Goal: Check status: Check status

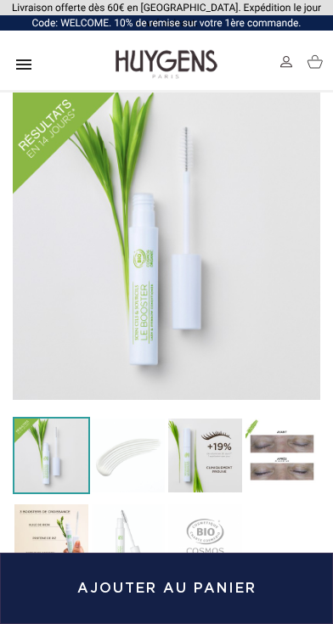
click at [283, 57] on img at bounding box center [286, 62] width 12 height 12
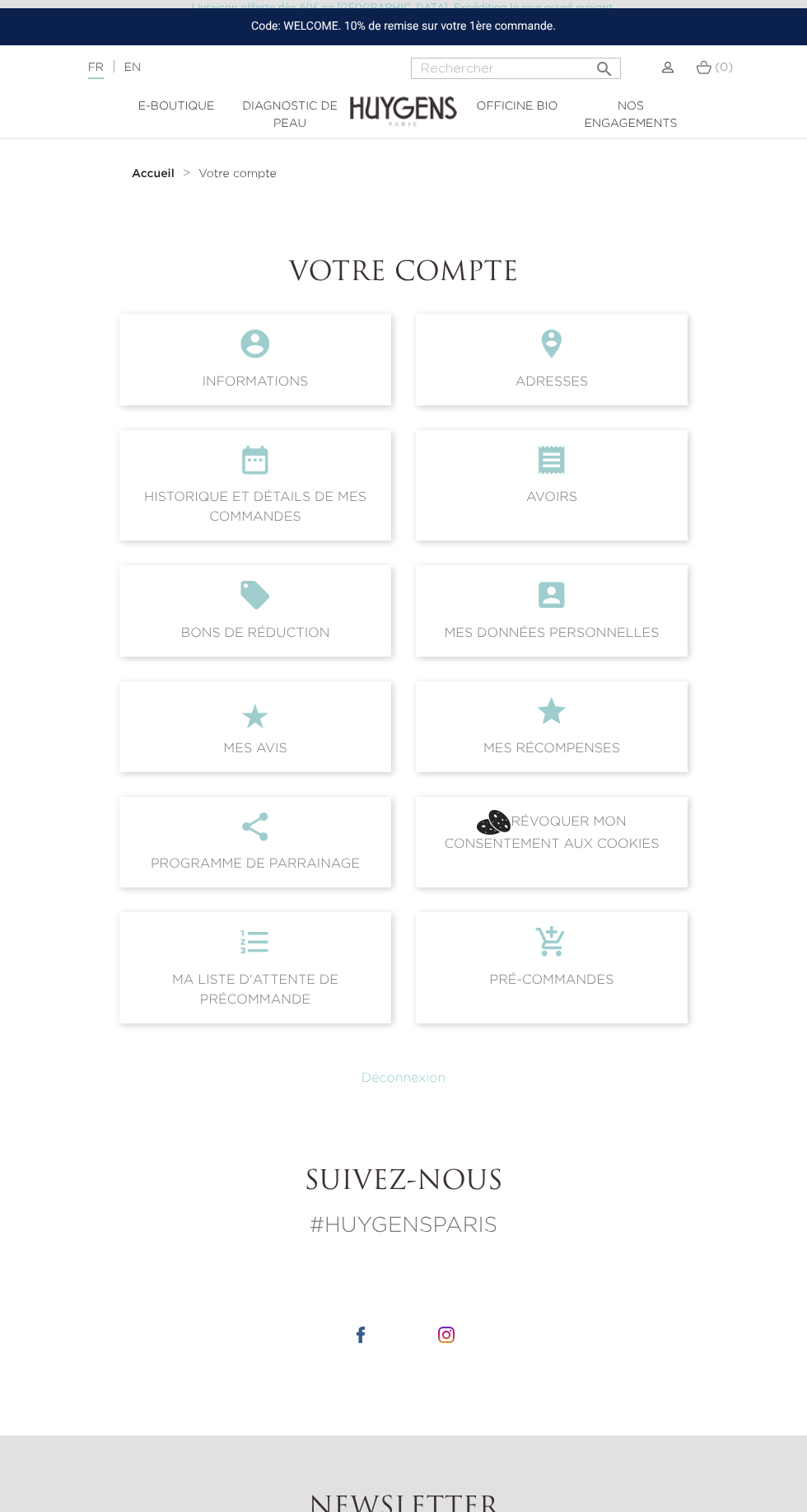
scroll to position [1, 0]
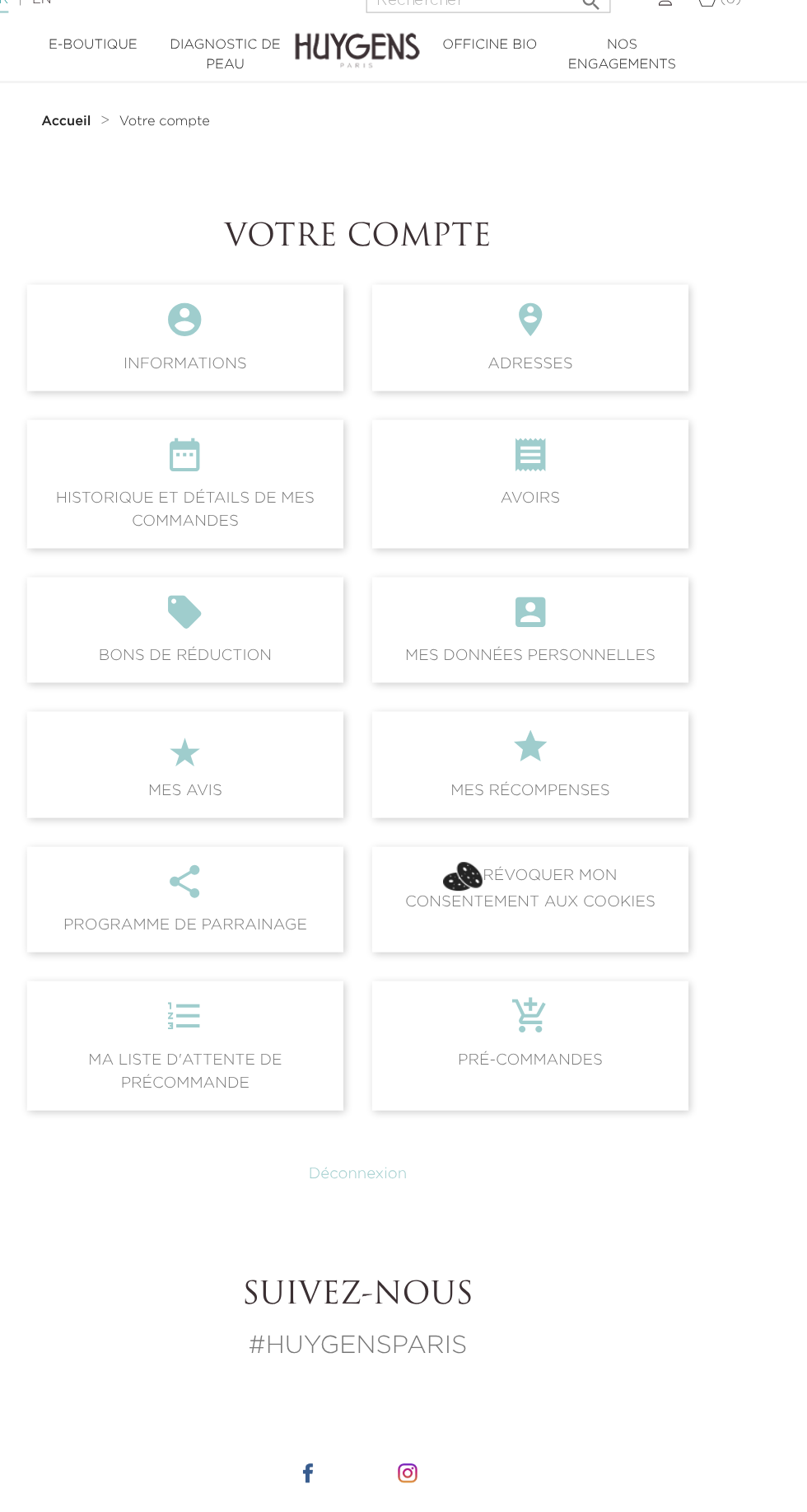
click at [253, 477] on icon "" at bounding box center [255, 464] width 245 height 45
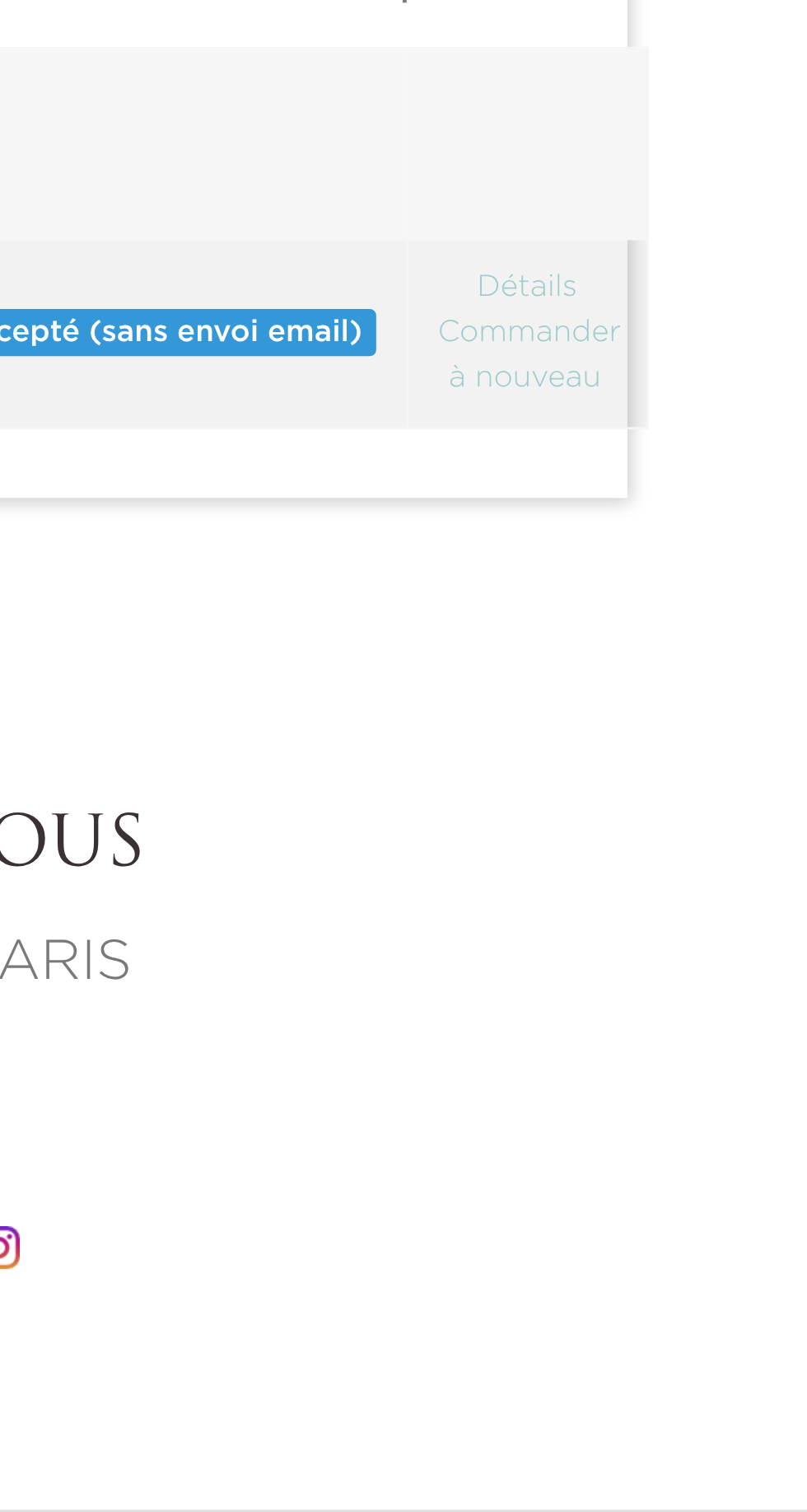
scroll to position [11, 0]
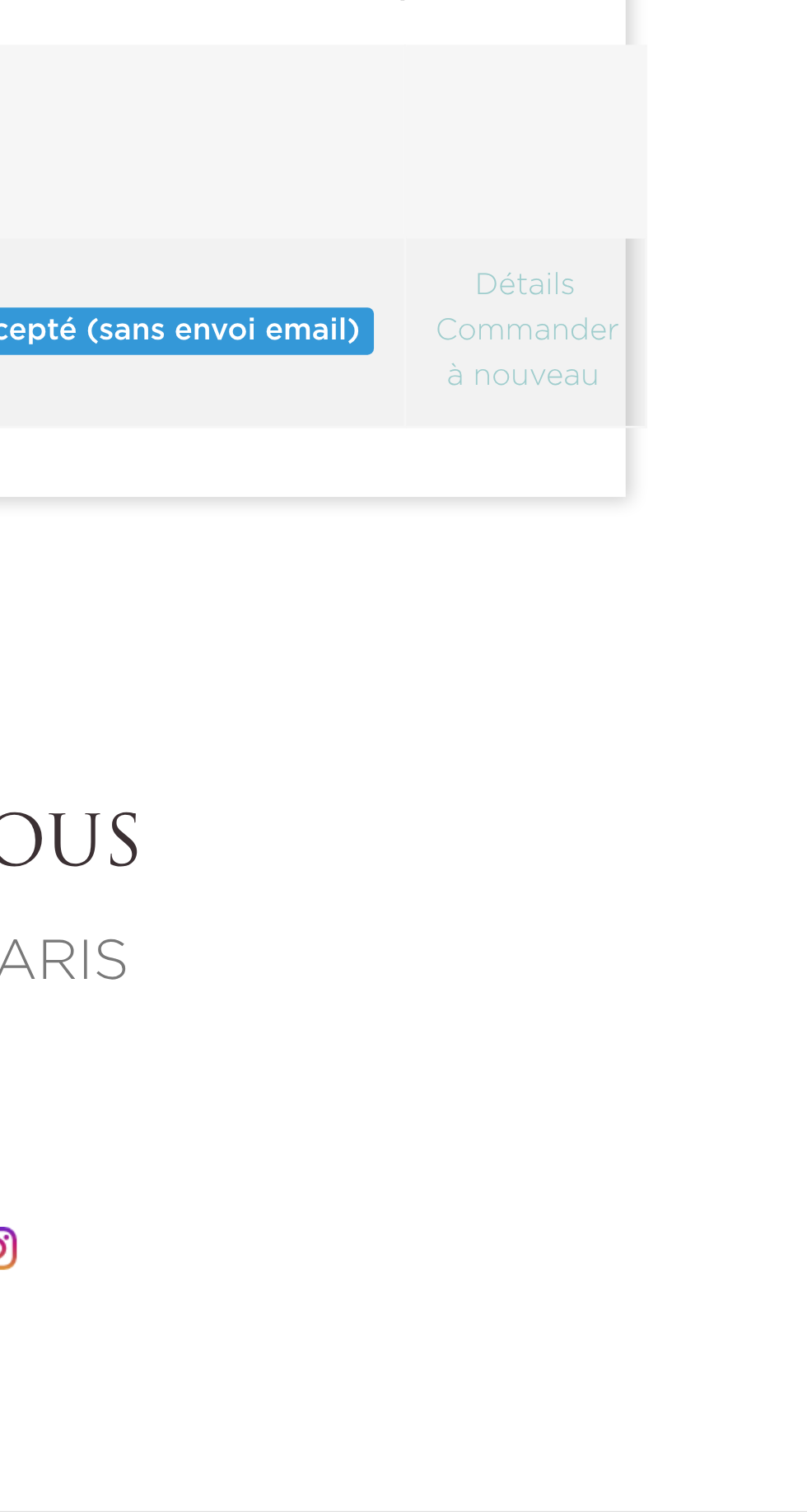
click at [670, 441] on link "Détails" at bounding box center [649, 439] width 42 height 12
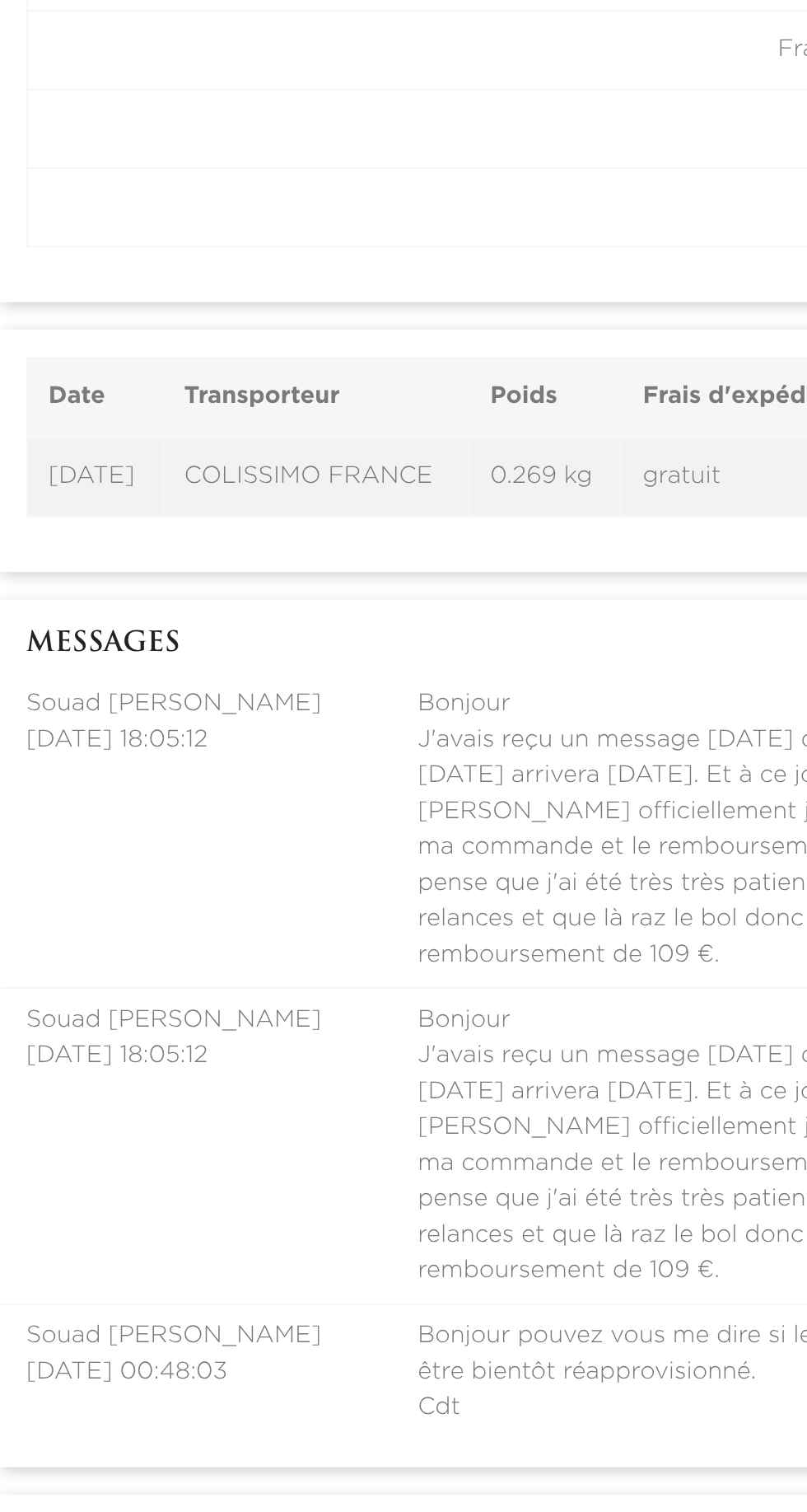
scroll to position [591, 0]
